Goal: Information Seeking & Learning: Learn about a topic

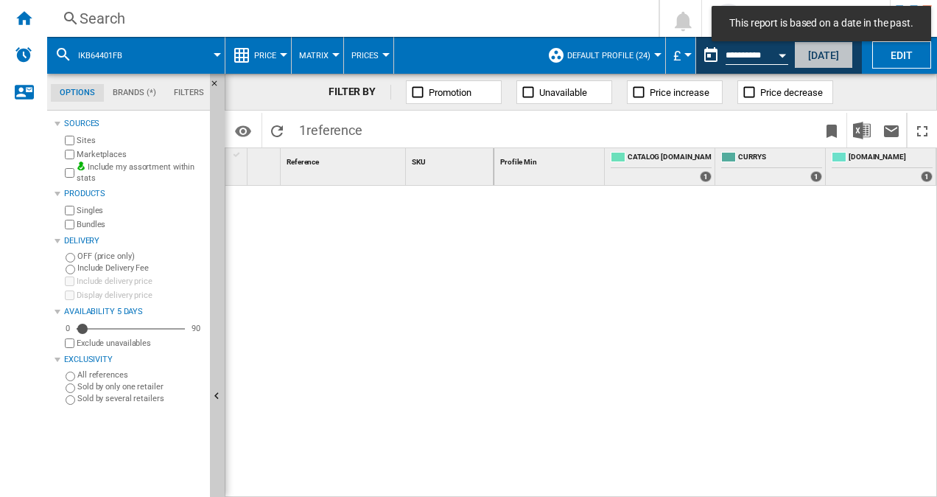
click at [827, 57] on button "[DATE]" at bounding box center [824, 54] width 59 height 27
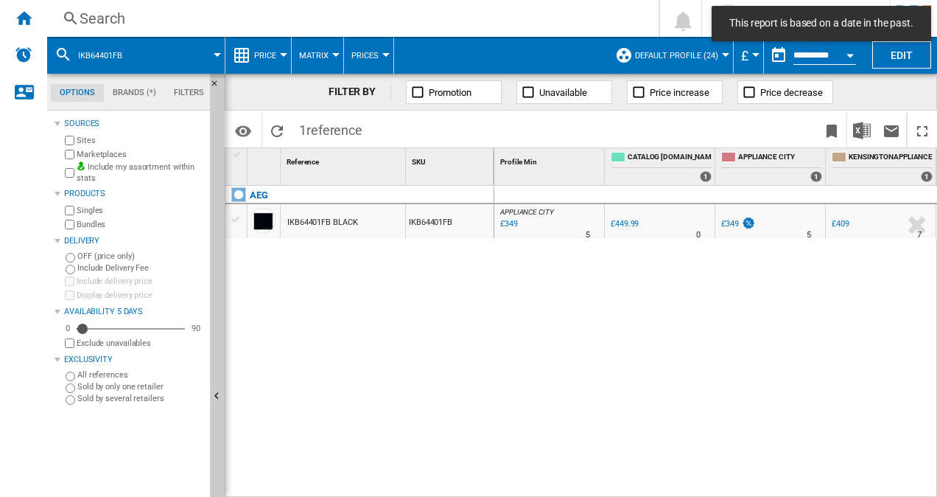
click at [169, 52] on span at bounding box center [180, 55] width 74 height 37
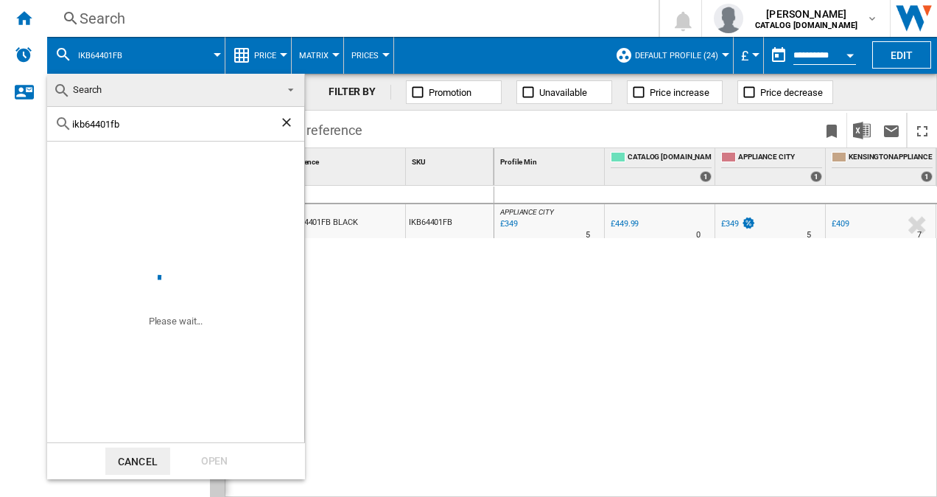
drag, startPoint x: 153, startPoint y: 128, endPoint x: 7, endPoint y: 119, distance: 146.9
click at [7, 119] on body "This report is based on a date in the past. In order to access Insight, please …" at bounding box center [468, 248] width 937 height 497
type input "dce731110m"
click at [226, 453] on div "Open" at bounding box center [214, 460] width 65 height 27
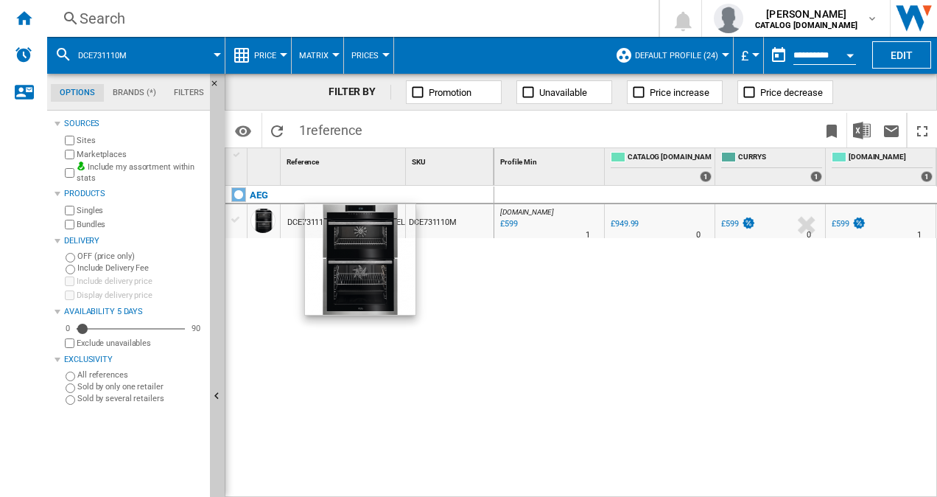
click at [271, 212] on div at bounding box center [263, 220] width 25 height 25
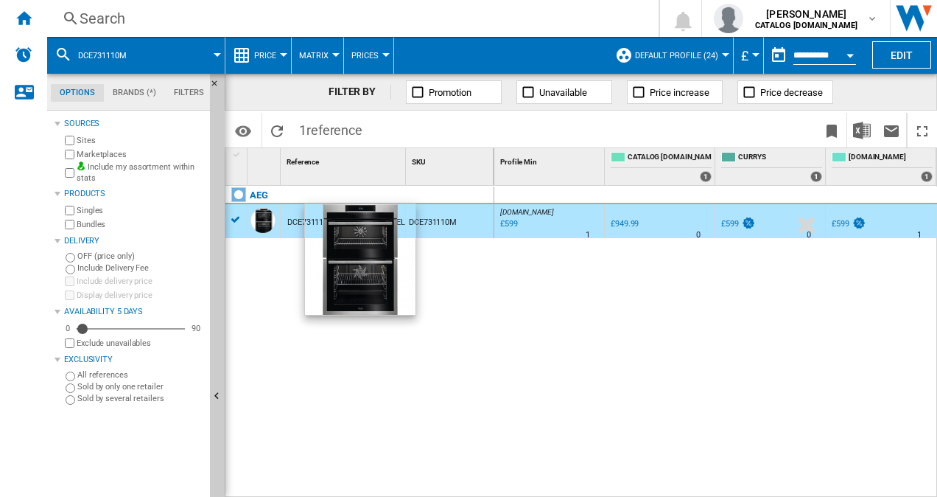
click at [271, 212] on div at bounding box center [263, 220] width 25 height 25
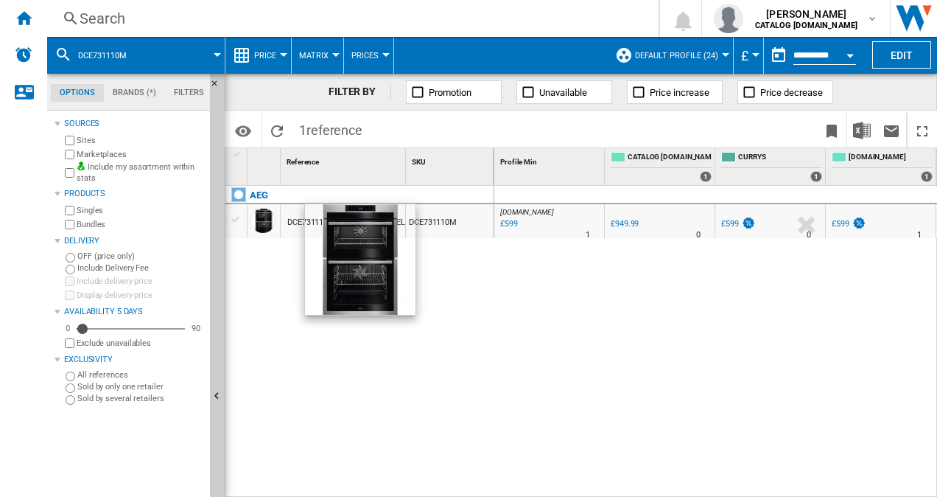
click at [275, 223] on div at bounding box center [264, 223] width 32 height 34
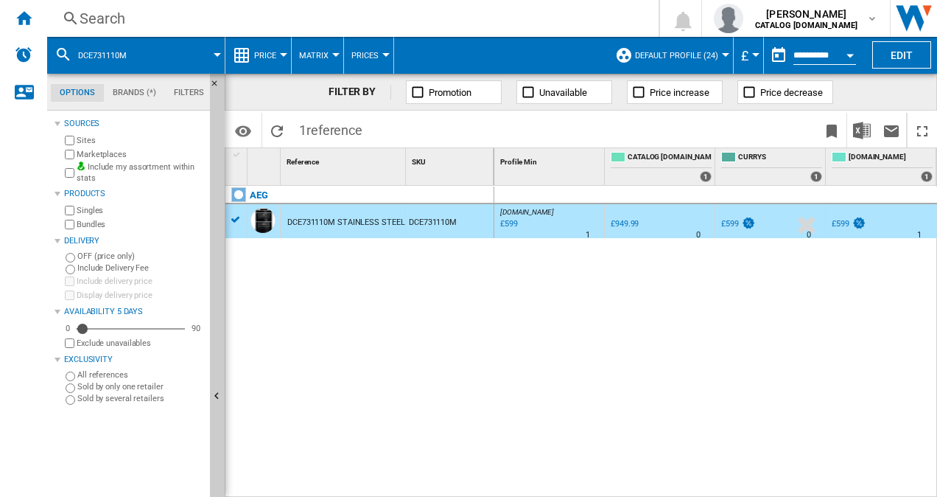
click at [200, 326] on div "90" at bounding box center [196, 328] width 16 height 11
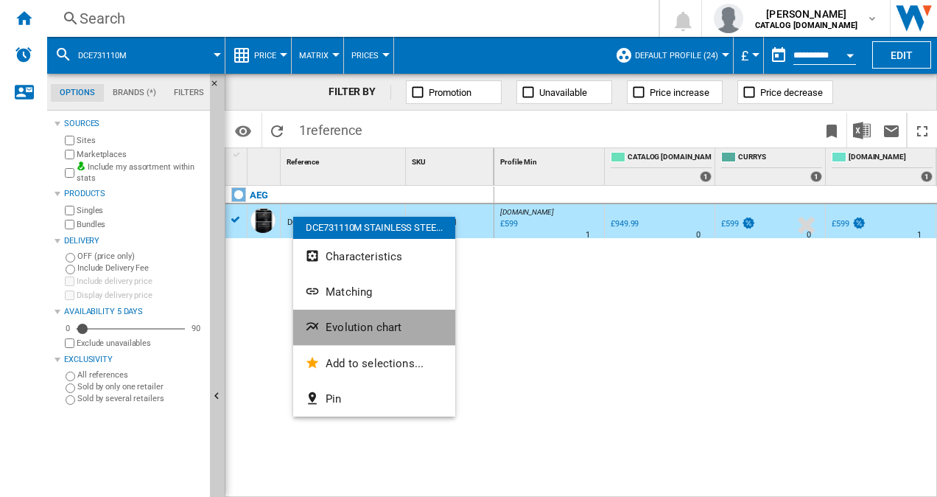
click at [335, 339] on button "Evolution chart" at bounding box center [374, 327] width 162 height 35
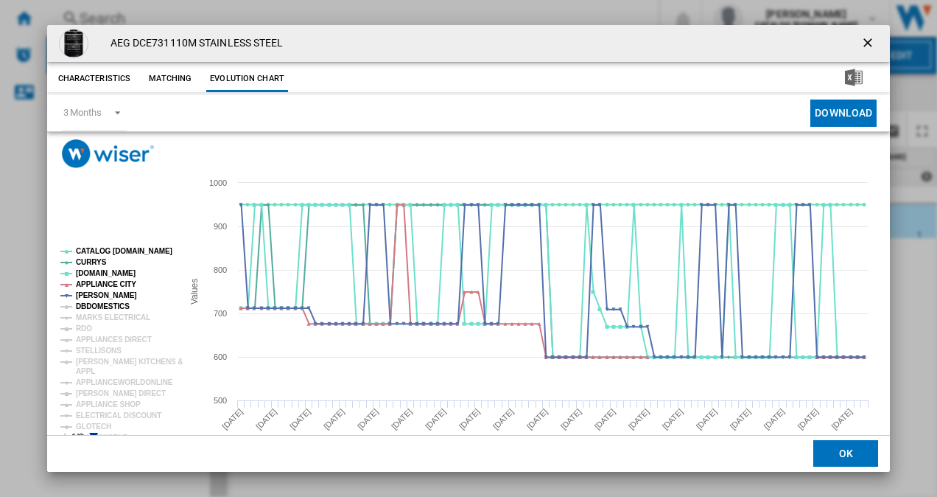
click at [99, 304] on tspan "DBDOMESTICS" at bounding box center [103, 306] width 54 height 8
click at [100, 323] on rect "Product popup" at bounding box center [116, 345] width 122 height 206
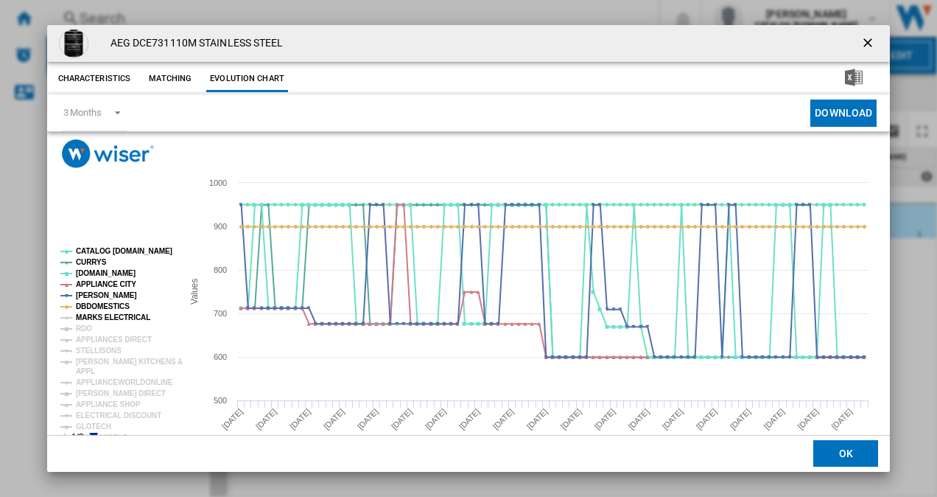
click at [96, 318] on tspan "MARKS ELECTRICAL" at bounding box center [113, 317] width 74 height 8
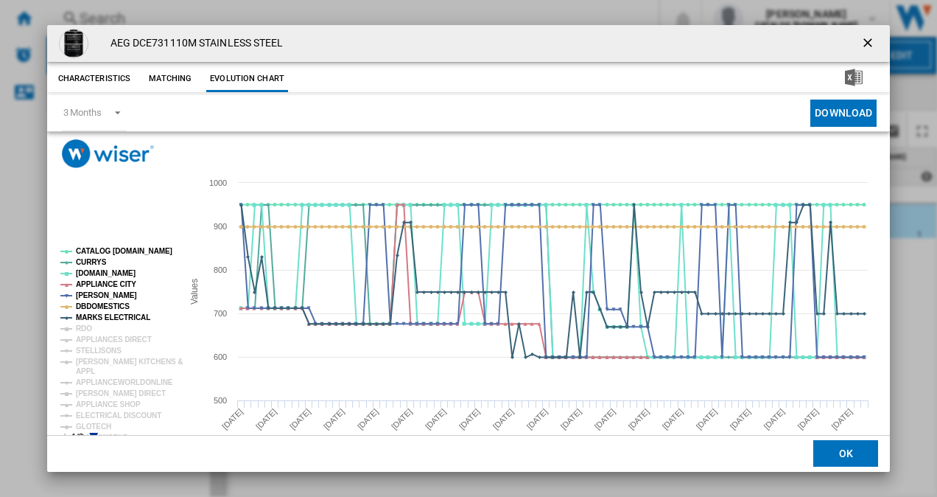
click at [92, 329] on rect "Product popup" at bounding box center [116, 345] width 122 height 206
click at [85, 329] on tspan "RDO" at bounding box center [84, 328] width 16 height 8
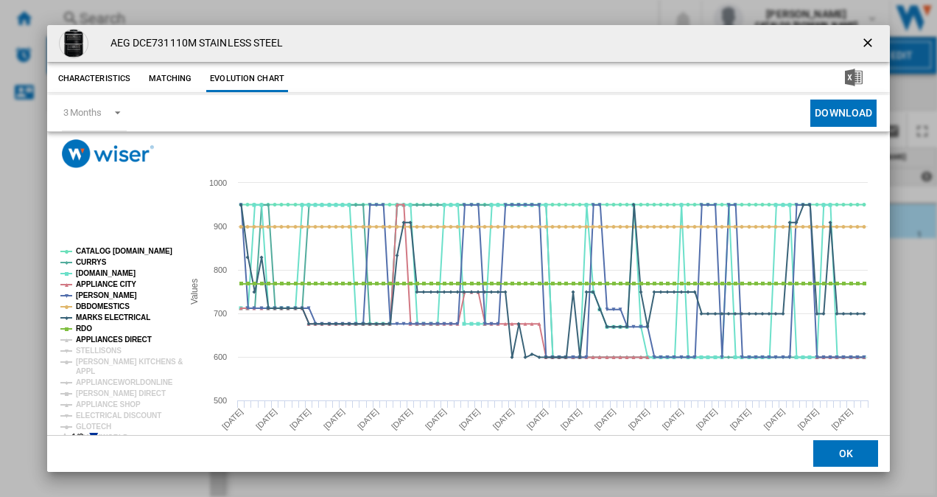
click at [85, 343] on tspan "APPLIANCES DIRECT" at bounding box center [114, 339] width 76 height 8
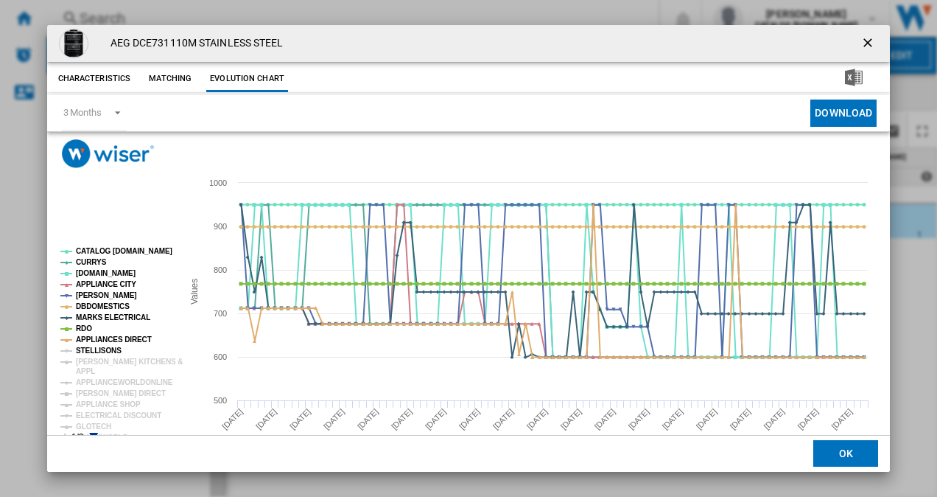
click at [83, 350] on tspan "STELLISONS" at bounding box center [99, 350] width 46 height 8
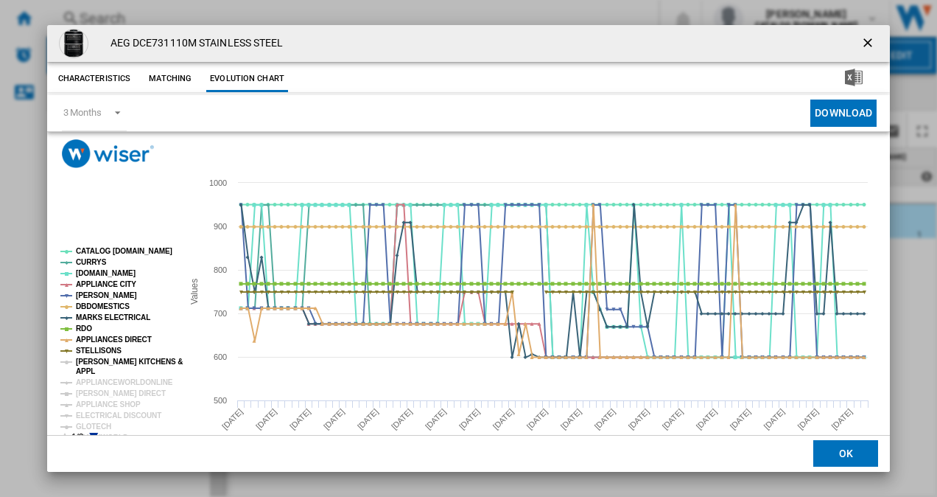
click at [83, 359] on tspan "[PERSON_NAME] KITCHENS &" at bounding box center [129, 361] width 107 height 8
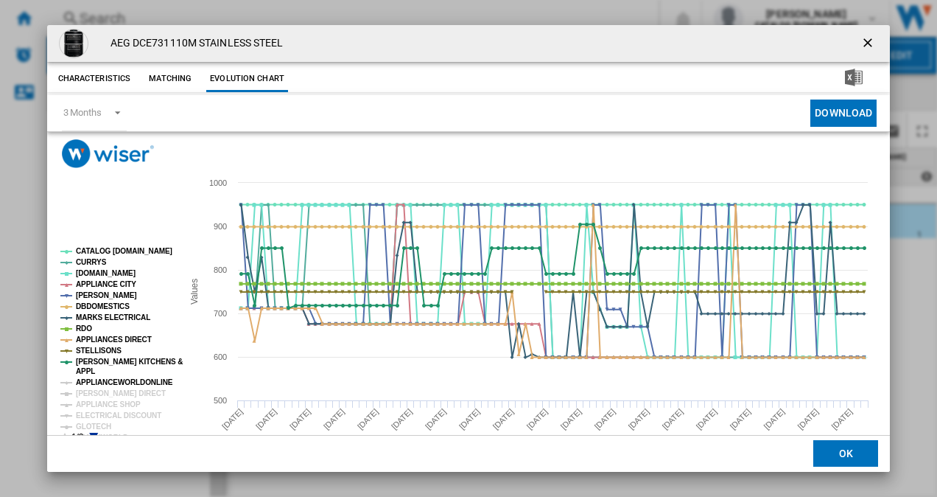
click at [82, 381] on tspan "APPLIANCEWORLDONLINE" at bounding box center [124, 382] width 97 height 8
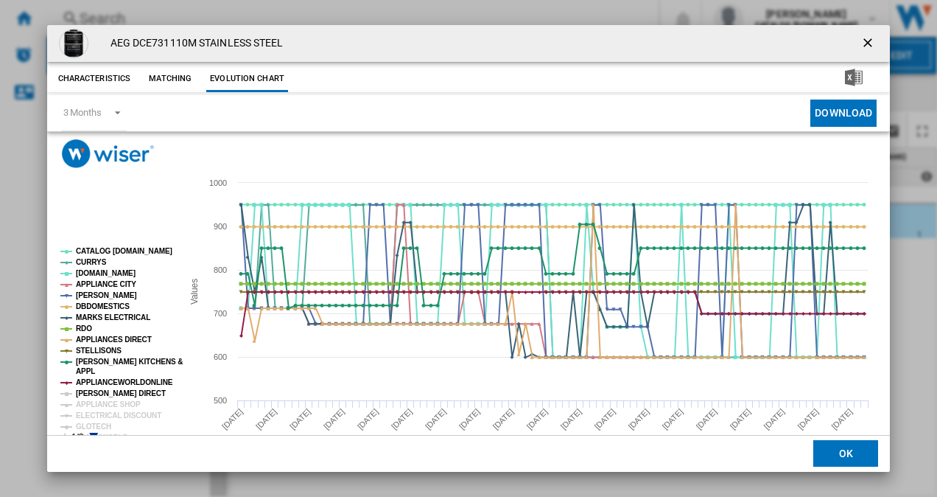
click at [84, 392] on tspan "[PERSON_NAME] DIRECT" at bounding box center [121, 393] width 90 height 8
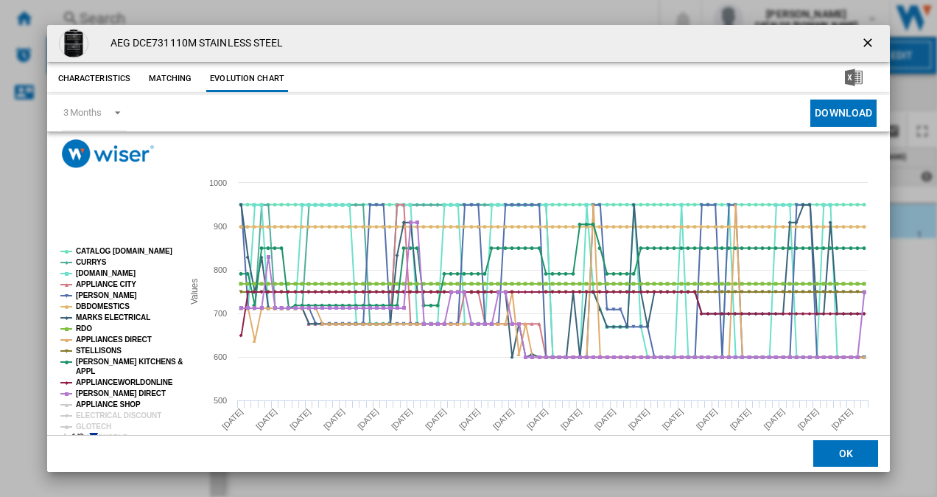
click at [84, 400] on tspan "APPLIANCE SHOP" at bounding box center [108, 404] width 65 height 8
click at [87, 422] on tspan "GLOTECH" at bounding box center [93, 426] width 35 height 8
click at [88, 411] on tspan "ELECTRICAL DISCOUNT" at bounding box center [118, 415] width 85 height 8
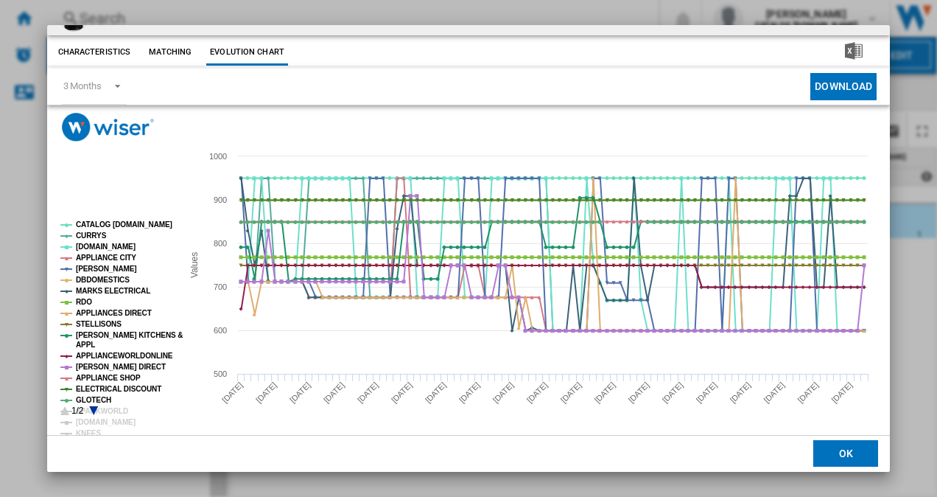
scroll to position [27, 0]
click at [94, 405] on icon "Product popup" at bounding box center [93, 409] width 9 height 9
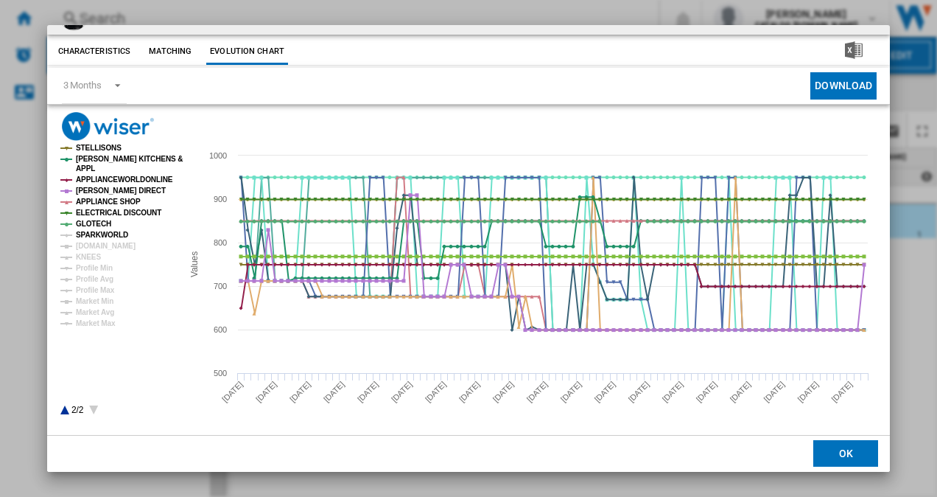
click at [100, 231] on tspan "SPARKWORLD" at bounding box center [102, 235] width 52 height 8
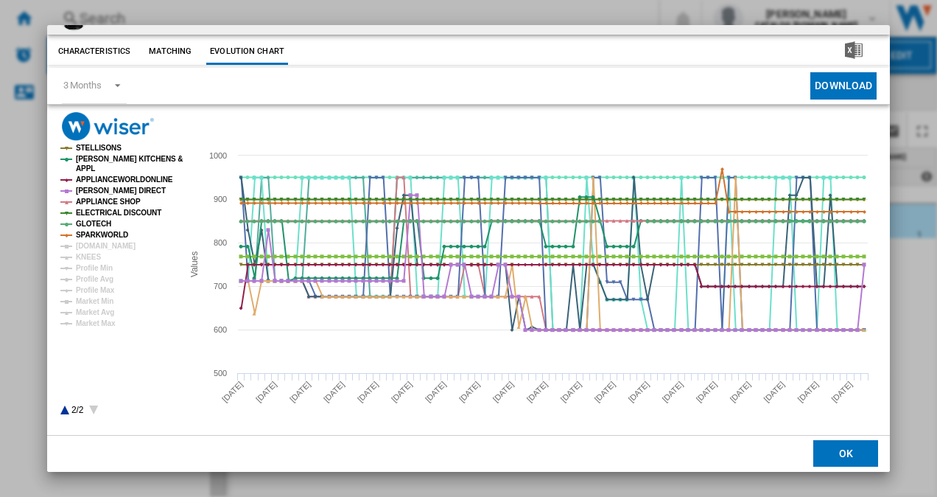
click at [98, 236] on tspan "SPARKWORLD" at bounding box center [102, 235] width 52 height 8
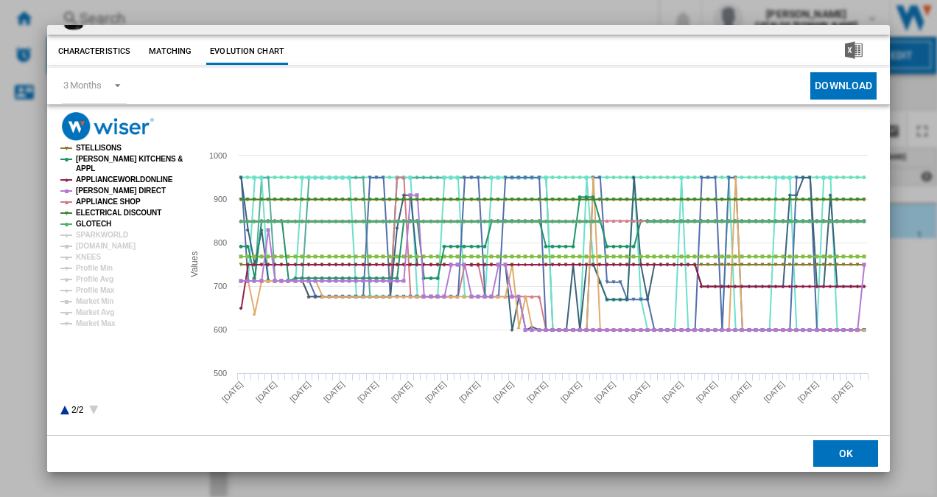
click at [96, 227] on tspan "GLOTECH" at bounding box center [93, 224] width 35 height 8
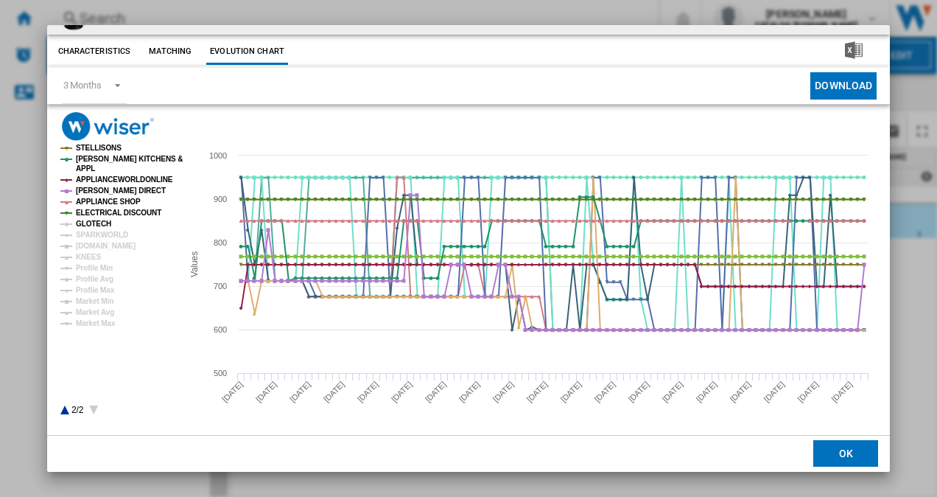
click at [84, 223] on tspan "GLOTECH" at bounding box center [93, 224] width 35 height 8
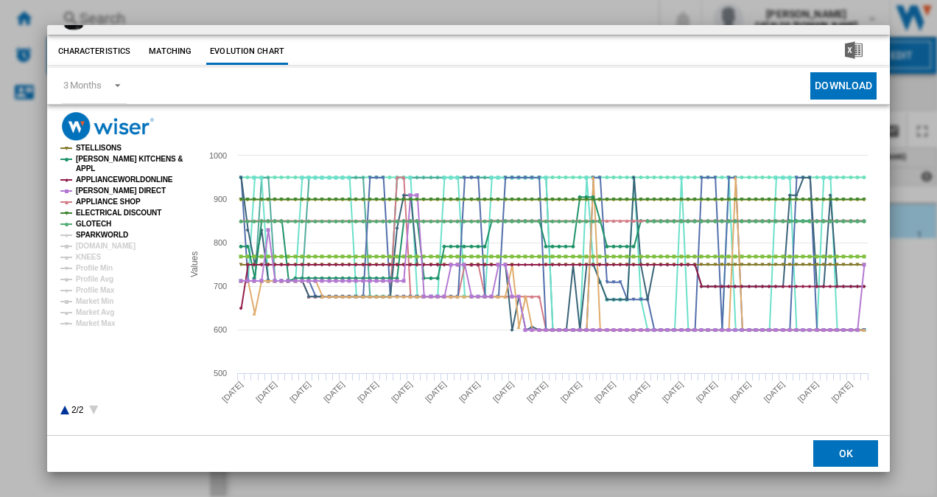
click at [85, 235] on tspan "SPARKWORLD" at bounding box center [102, 235] width 52 height 8
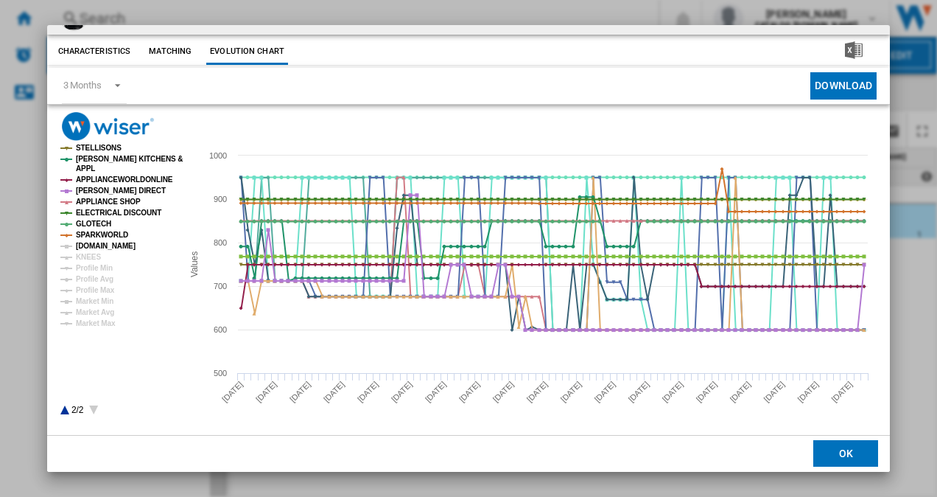
click at [82, 245] on tspan "[DOMAIN_NAME]" at bounding box center [106, 246] width 60 height 8
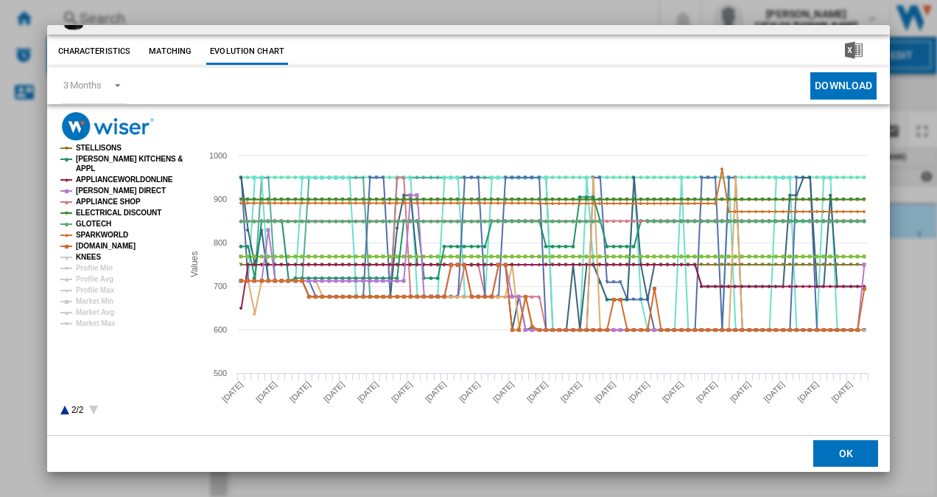
click at [82, 254] on tspan "KNEES" at bounding box center [88, 257] width 25 height 8
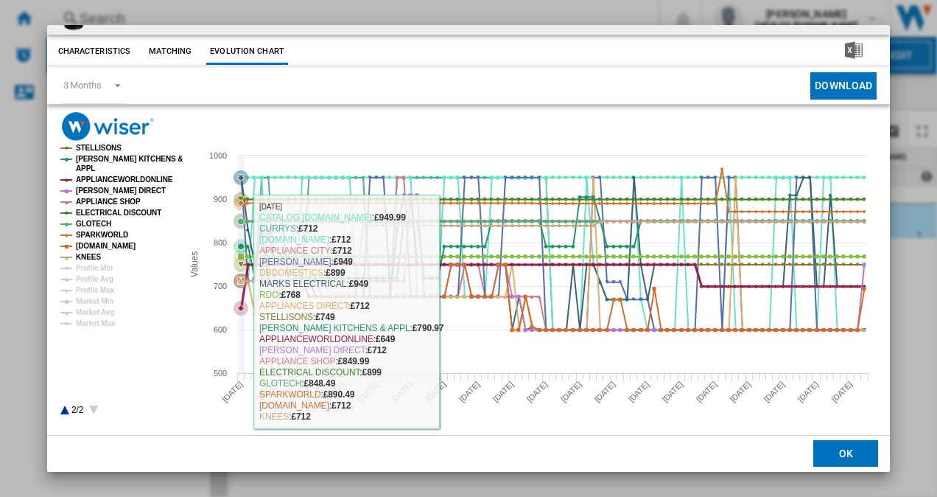
click at [242, 310] on icon "Product popup" at bounding box center [241, 308] width 15 height 15
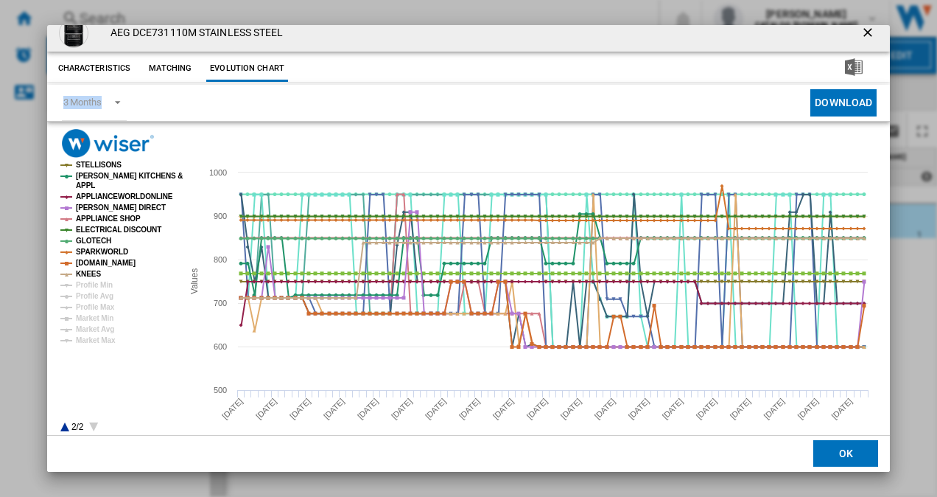
scroll to position [0, 0]
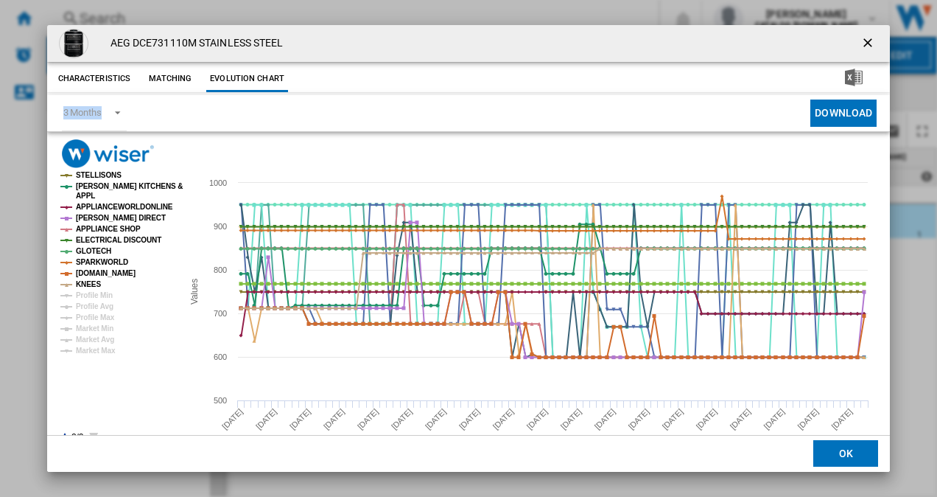
drag, startPoint x: 890, startPoint y: 79, endPoint x: 890, endPoint y: 30, distance: 48.6
click at [890, 30] on div "AEG DCE731110M STAINLESS STEEL Characteristics Matching Evolution chart price £…" at bounding box center [468, 248] width 937 height 497
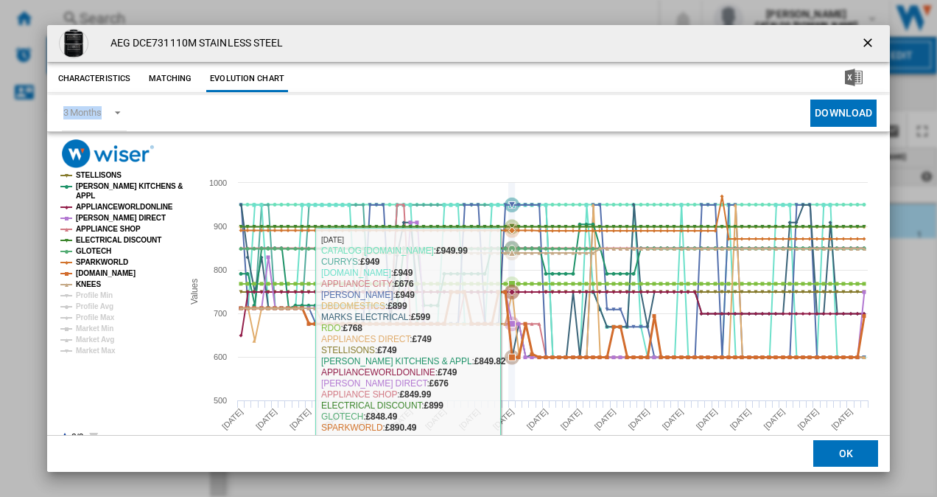
click at [513, 353] on icon "Product popup" at bounding box center [512, 356] width 15 height 15
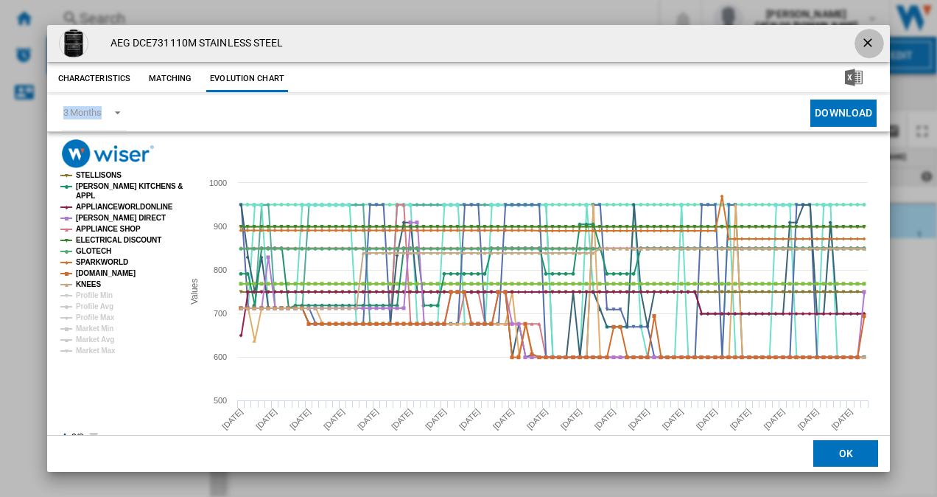
click at [861, 38] on ng-md-icon "getI18NText('BUTTONS.CLOSE_DIALOG')" at bounding box center [870, 44] width 18 height 18
